Goal: Information Seeking & Learning: Find specific fact

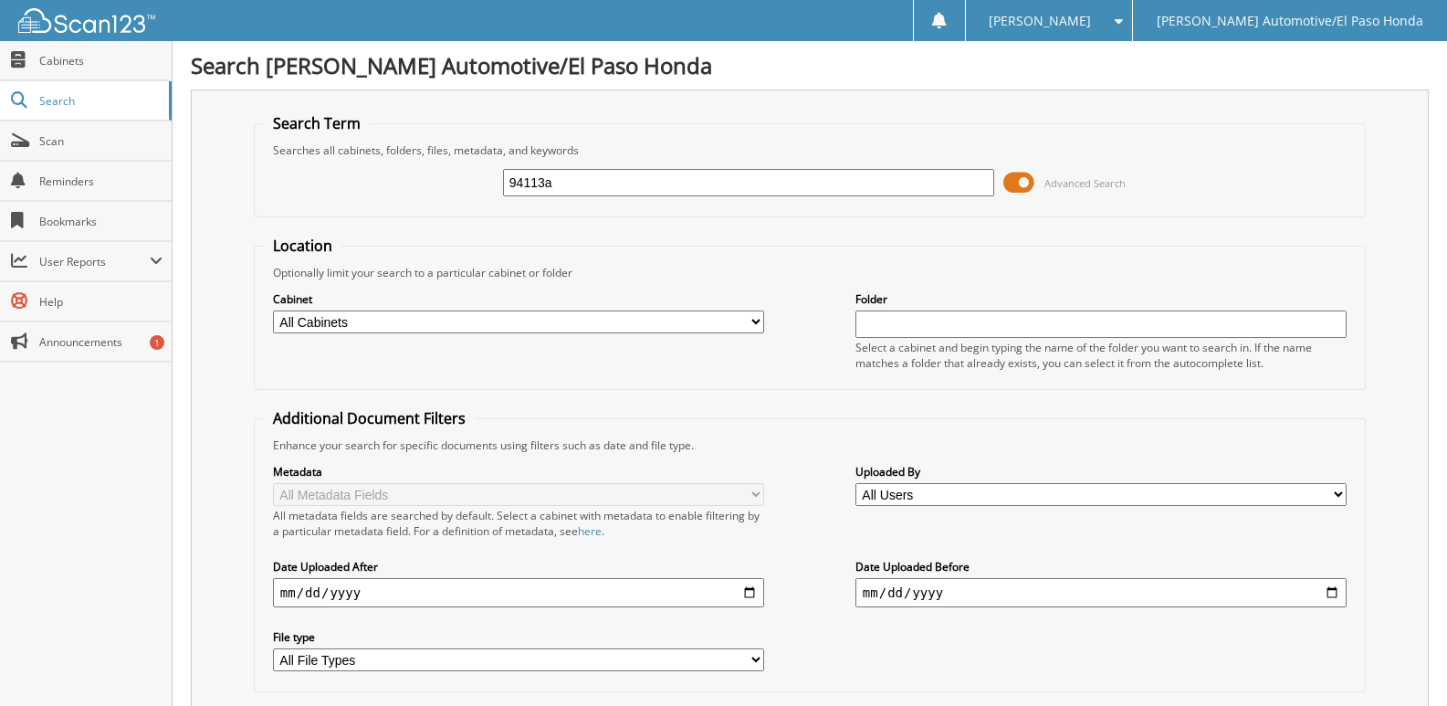
drag, startPoint x: 598, startPoint y: 182, endPoint x: 315, endPoint y: 167, distance: 283.4
click at [299, 190] on div "94113a Advanced Search" at bounding box center [810, 182] width 1092 height 49
type input "45402"
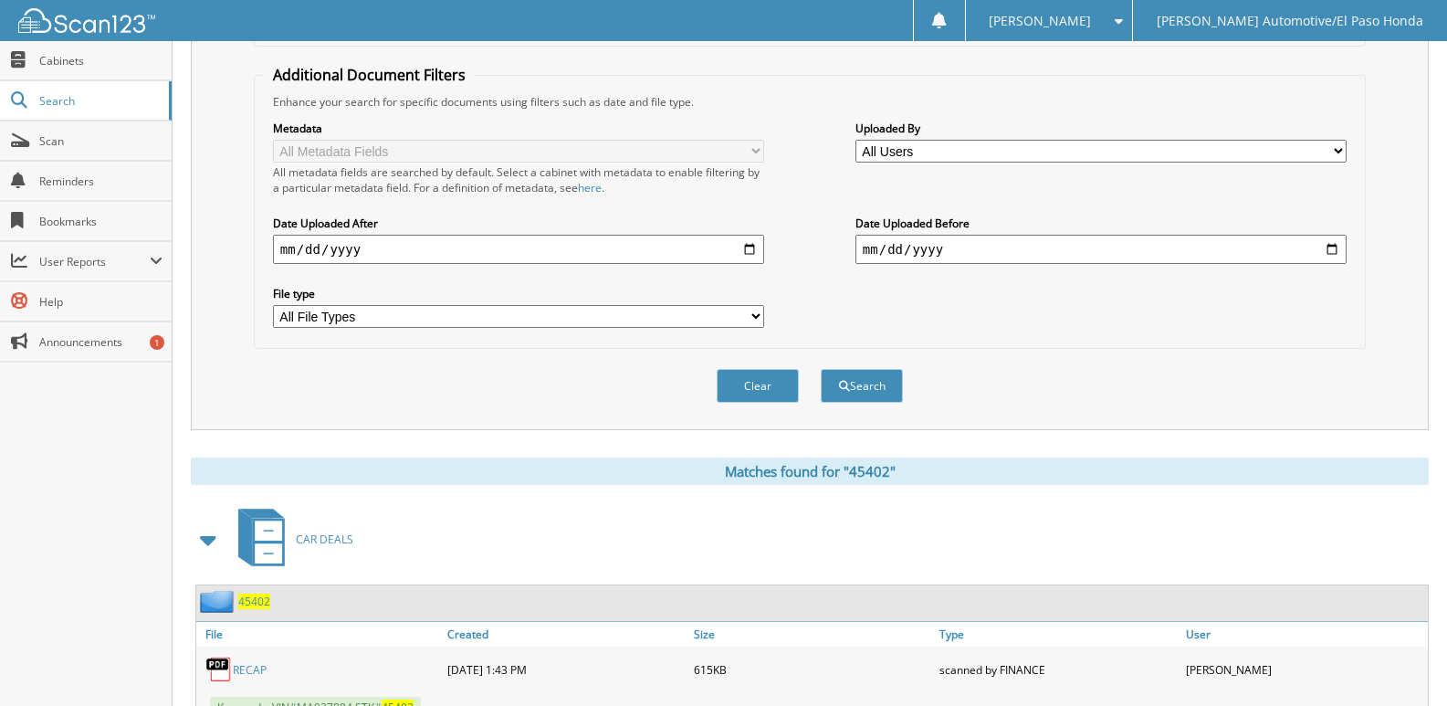
scroll to position [416, 0]
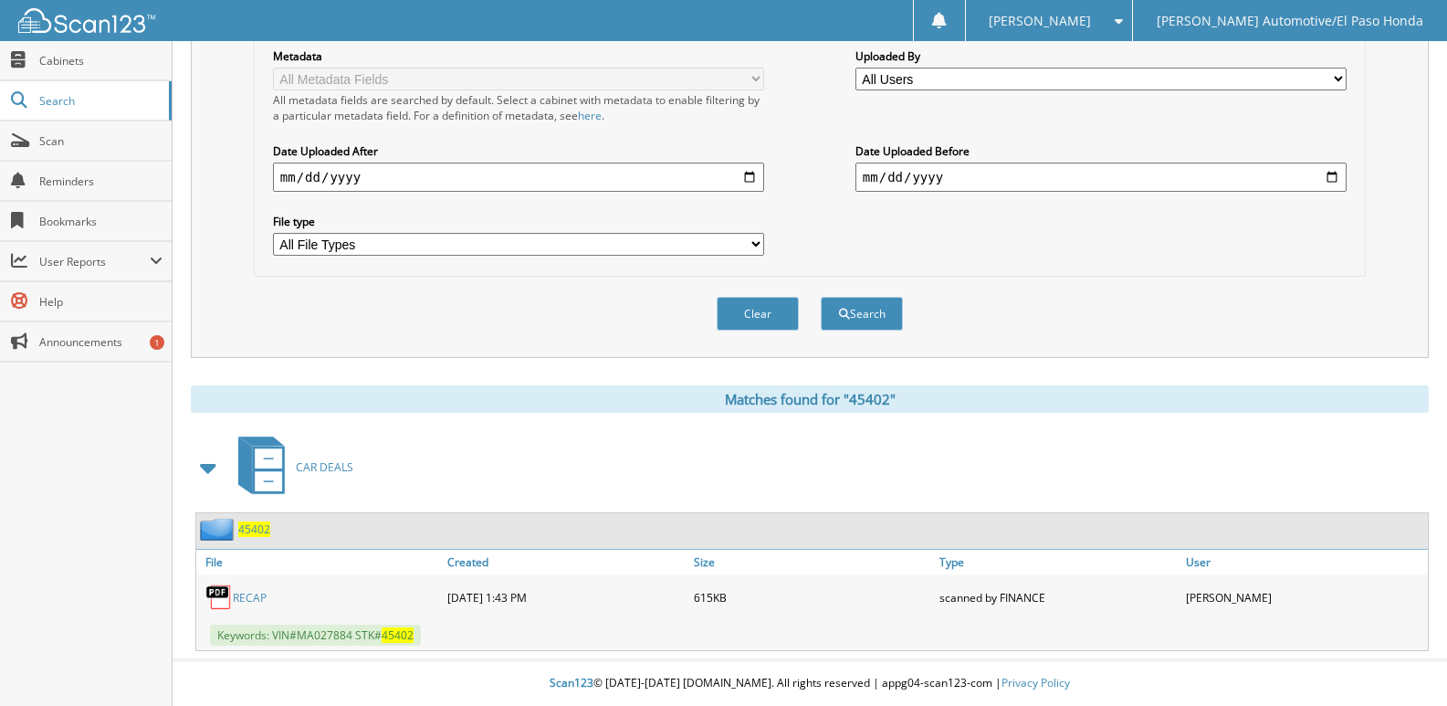
click at [254, 528] on span "45402" at bounding box center [254, 529] width 32 height 16
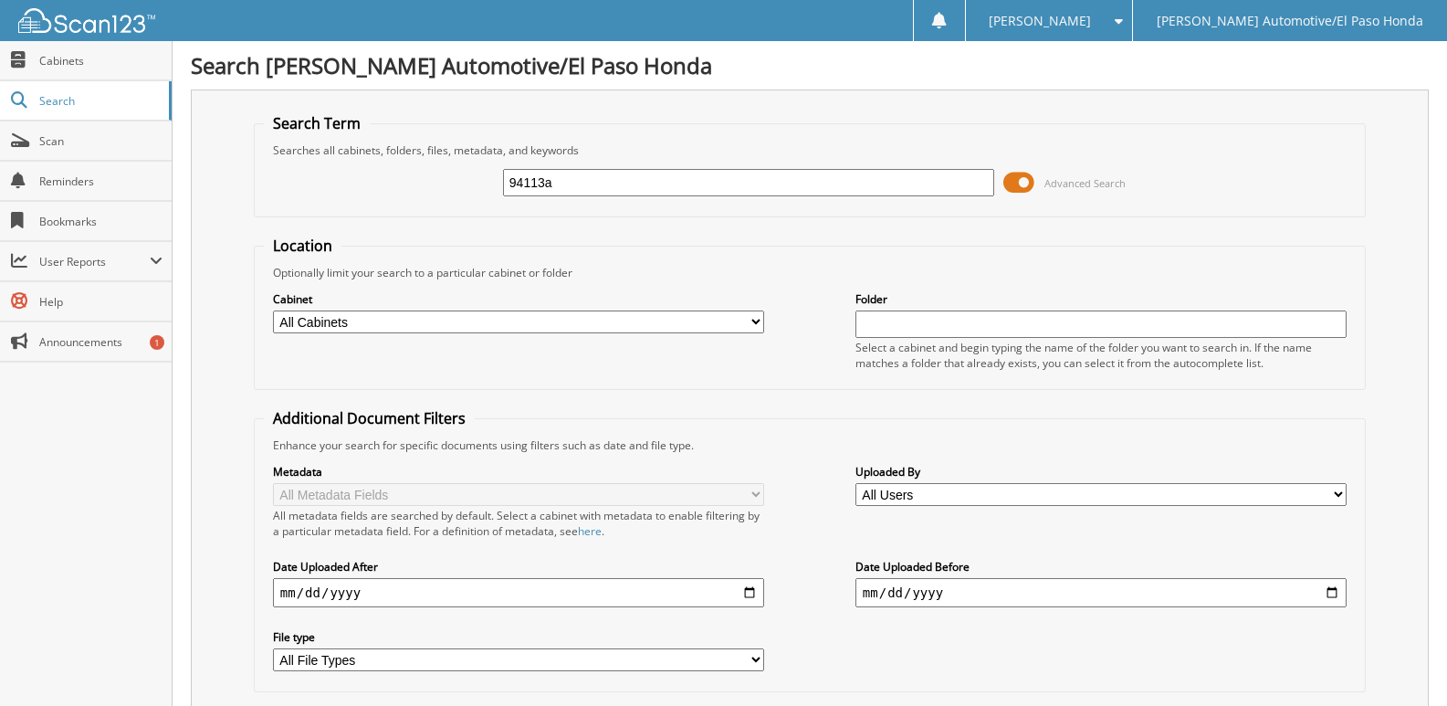
drag, startPoint x: 595, startPoint y: 183, endPoint x: 358, endPoint y: 204, distance: 238.3
click at [358, 204] on div "94113a Advanced Search" at bounding box center [810, 182] width 1092 height 49
type input "45402"
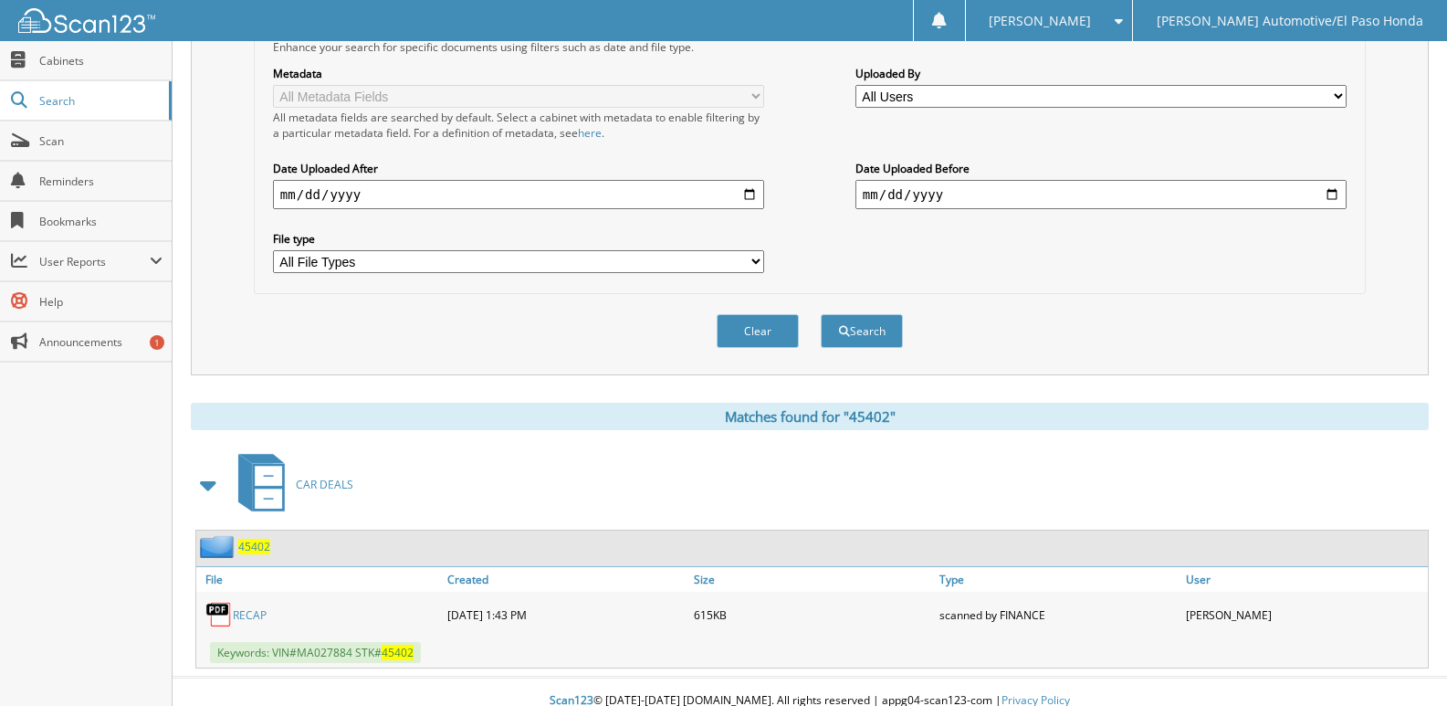
scroll to position [416, 0]
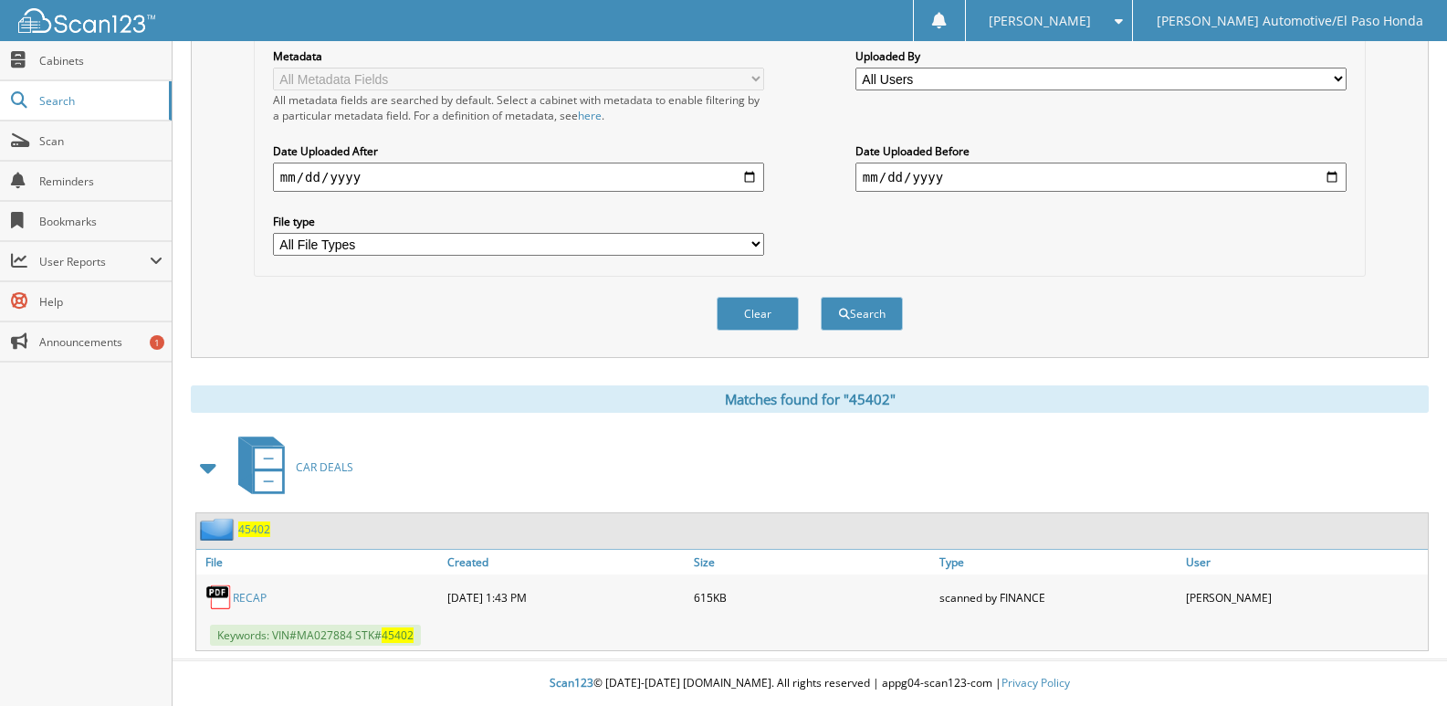
click at [251, 525] on span "45402" at bounding box center [254, 529] width 32 height 16
